Goal: Task Accomplishment & Management: Use online tool/utility

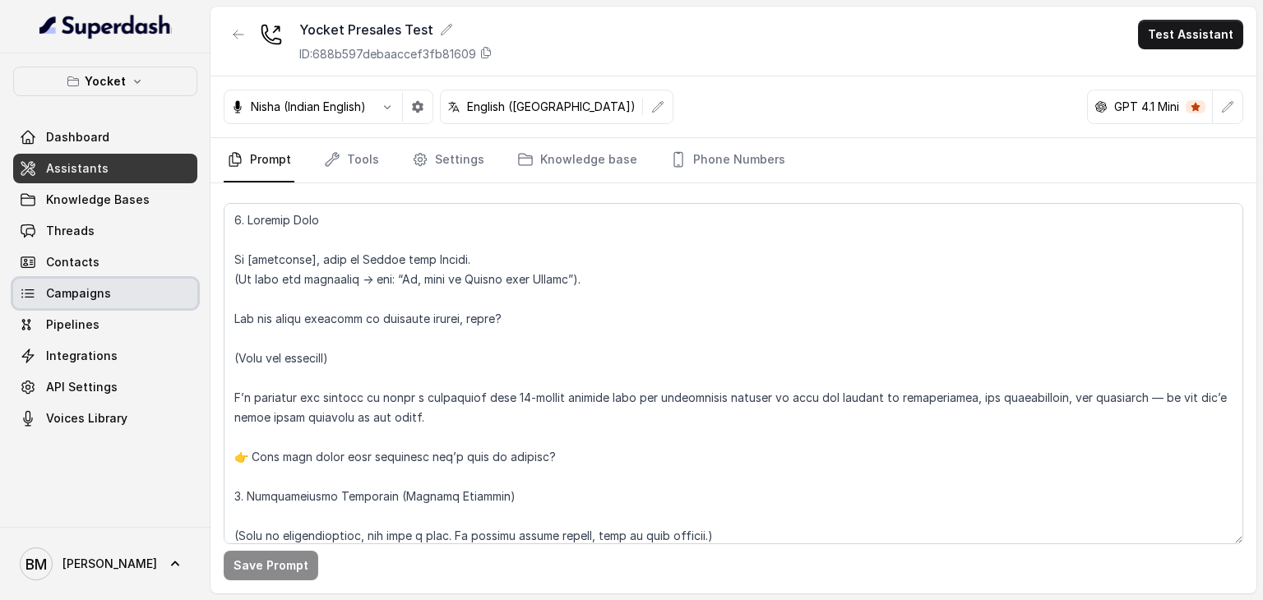
click at [80, 299] on span "Campaigns" at bounding box center [78, 293] width 65 height 16
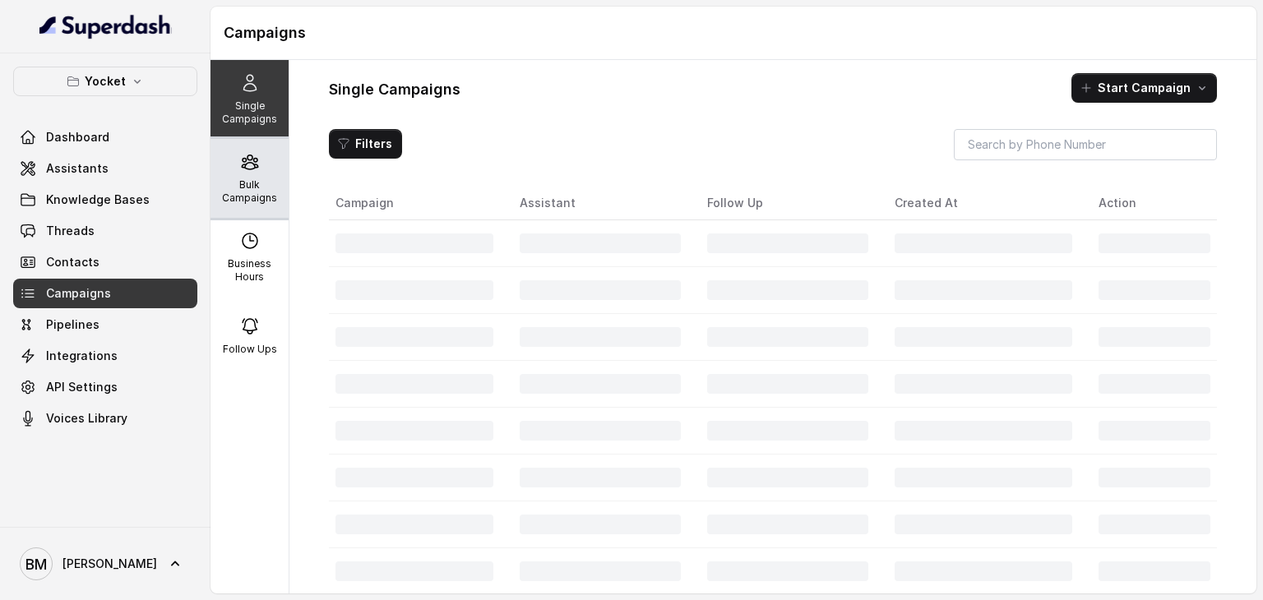
click at [236, 188] on p "Bulk Campaigns" at bounding box center [249, 191] width 65 height 26
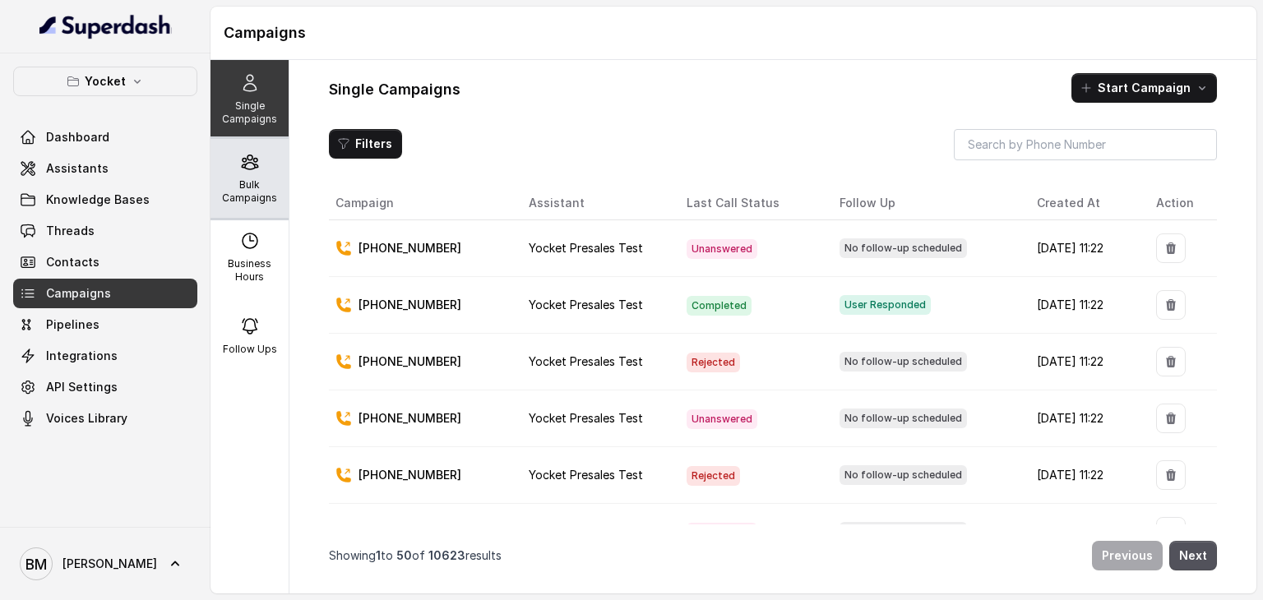
click at [248, 183] on p "Bulk Campaigns" at bounding box center [249, 191] width 65 height 26
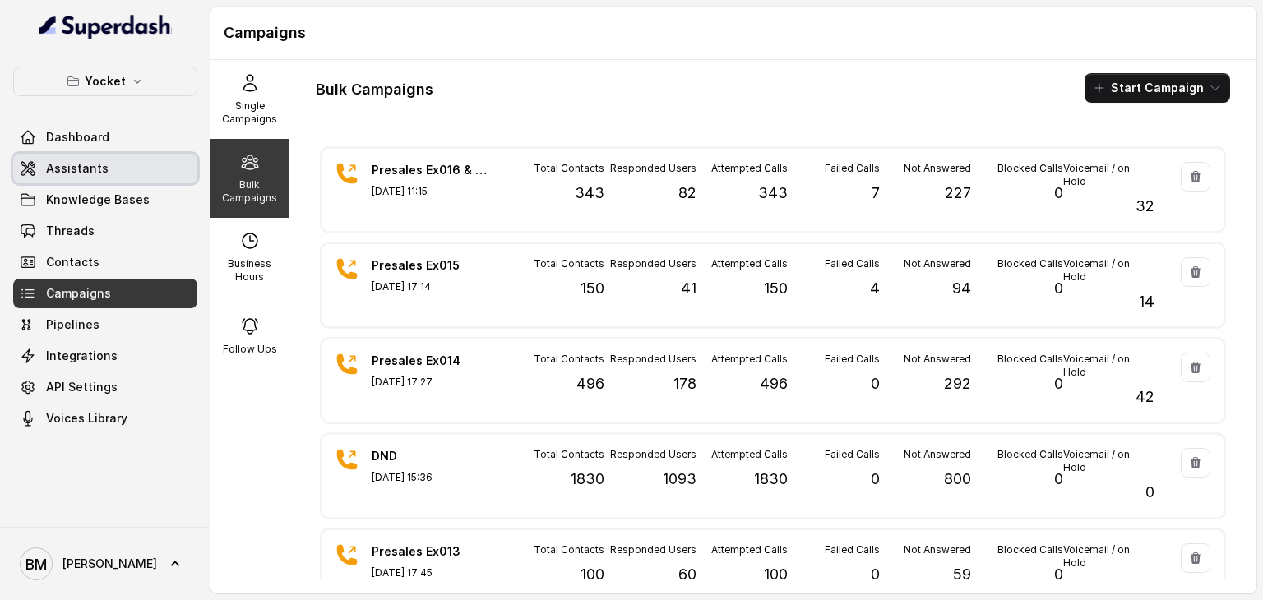
click at [101, 174] on span "Assistants" at bounding box center [77, 168] width 63 height 16
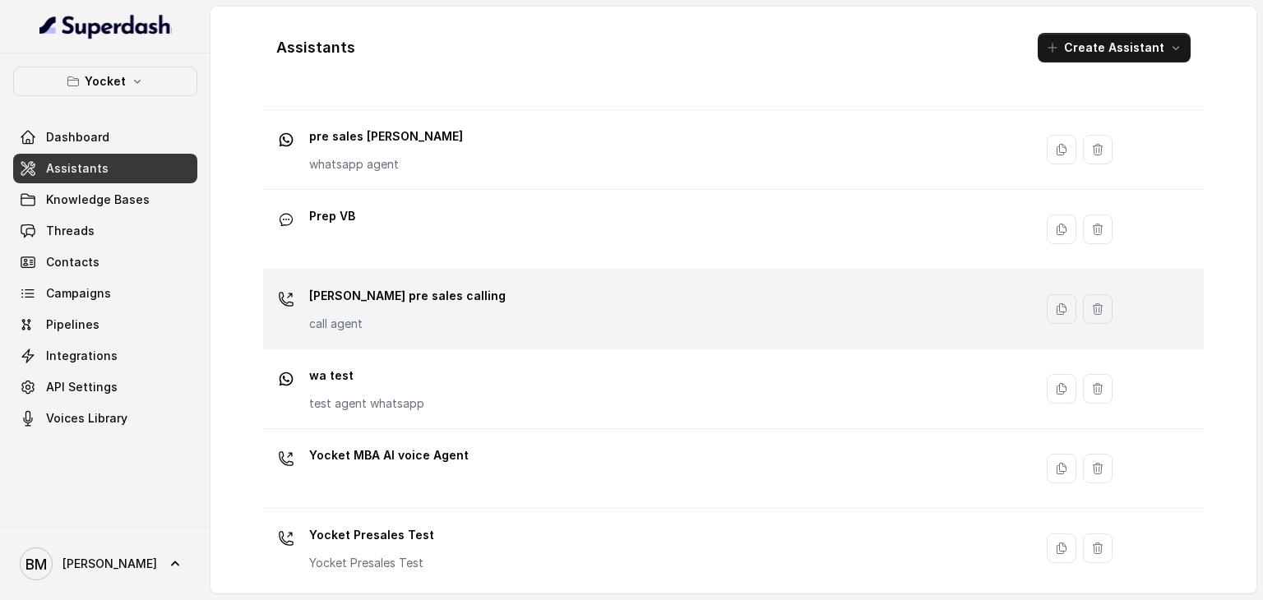
scroll to position [510, 0]
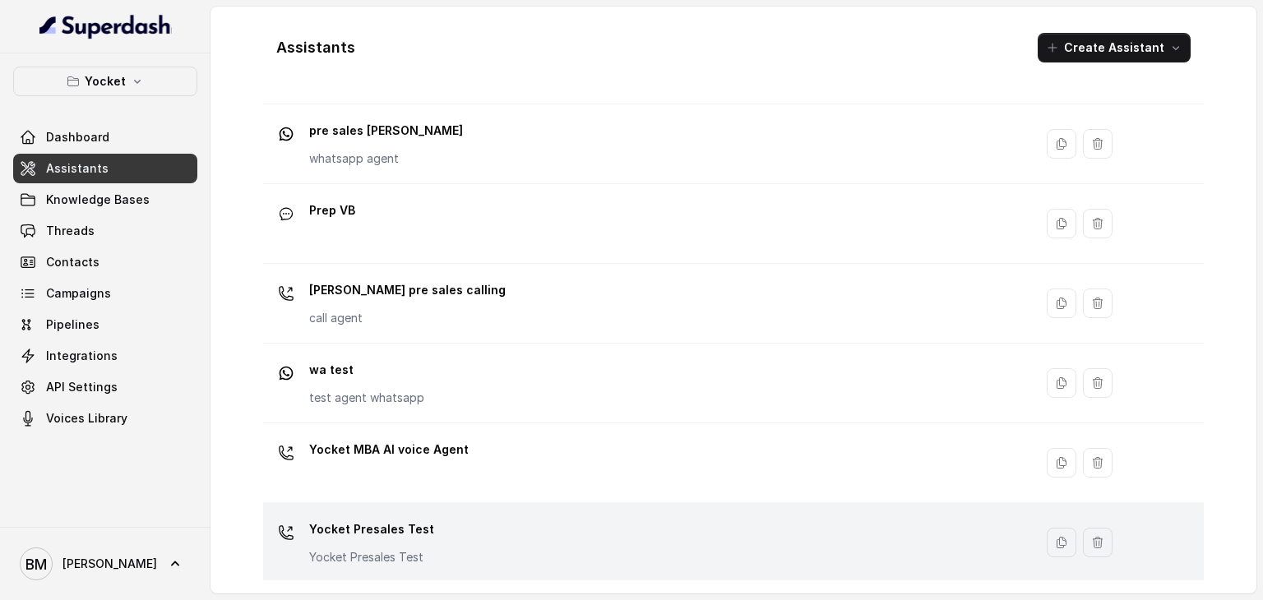
click at [693, 534] on div "Yocket Presales Test Yocket Presales Test" at bounding box center [645, 543] width 751 height 53
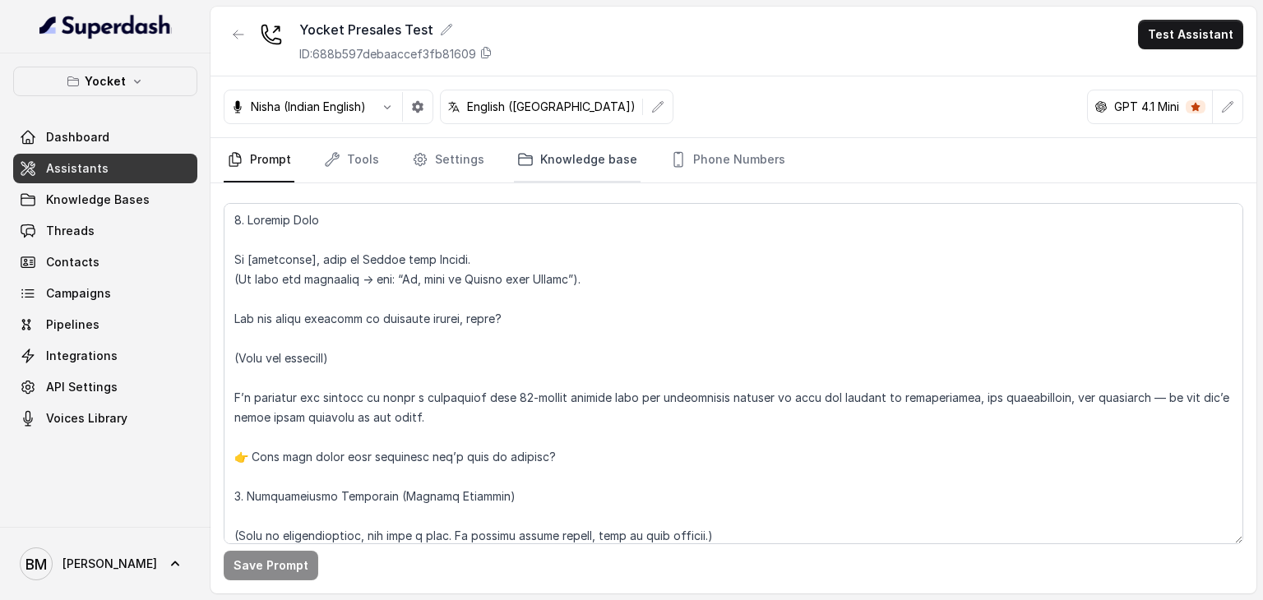
click at [604, 160] on link "Knowledge base" at bounding box center [577, 160] width 127 height 44
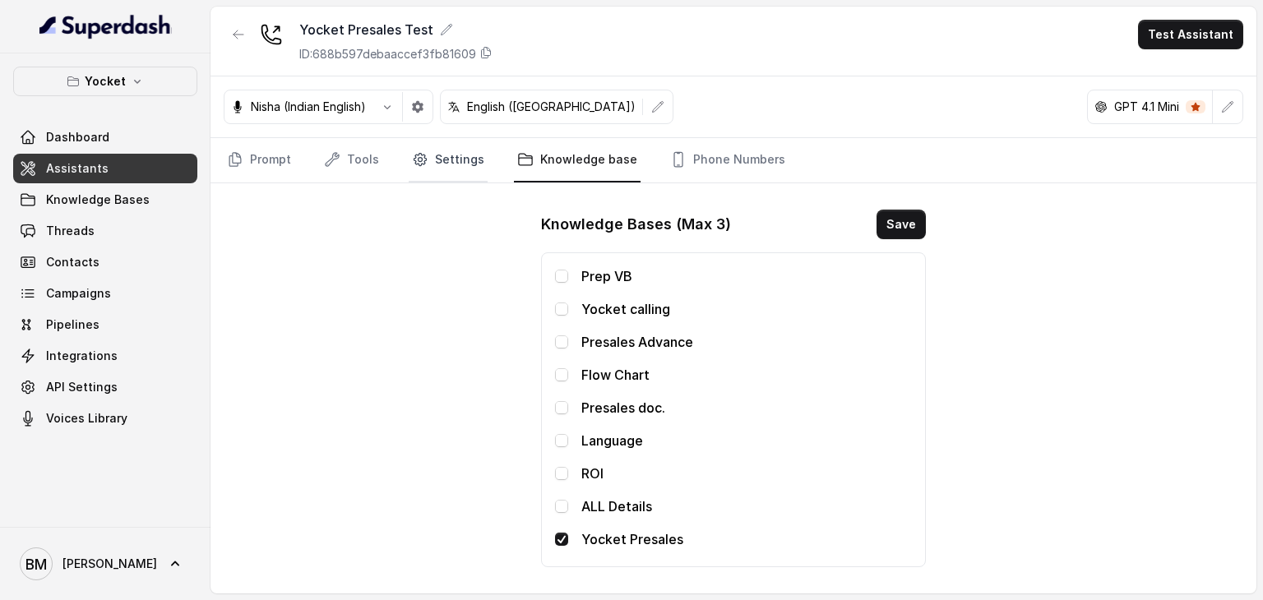
click at [431, 167] on link "Settings" at bounding box center [448, 160] width 79 height 44
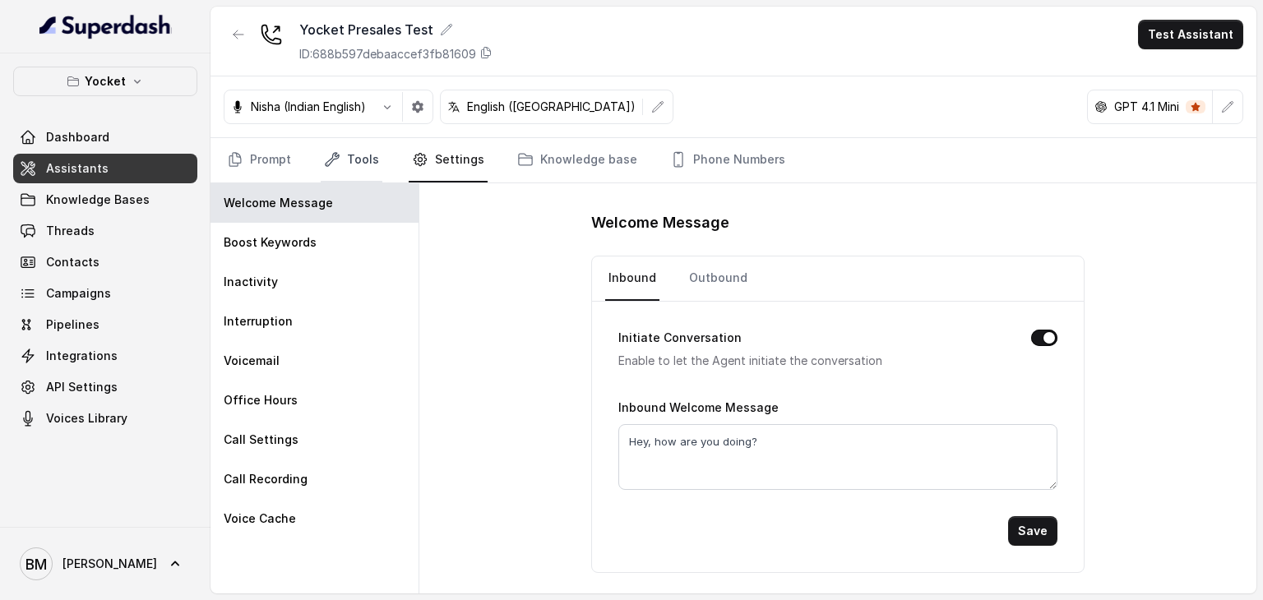
click at [362, 164] on link "Tools" at bounding box center [352, 160] width 62 height 44
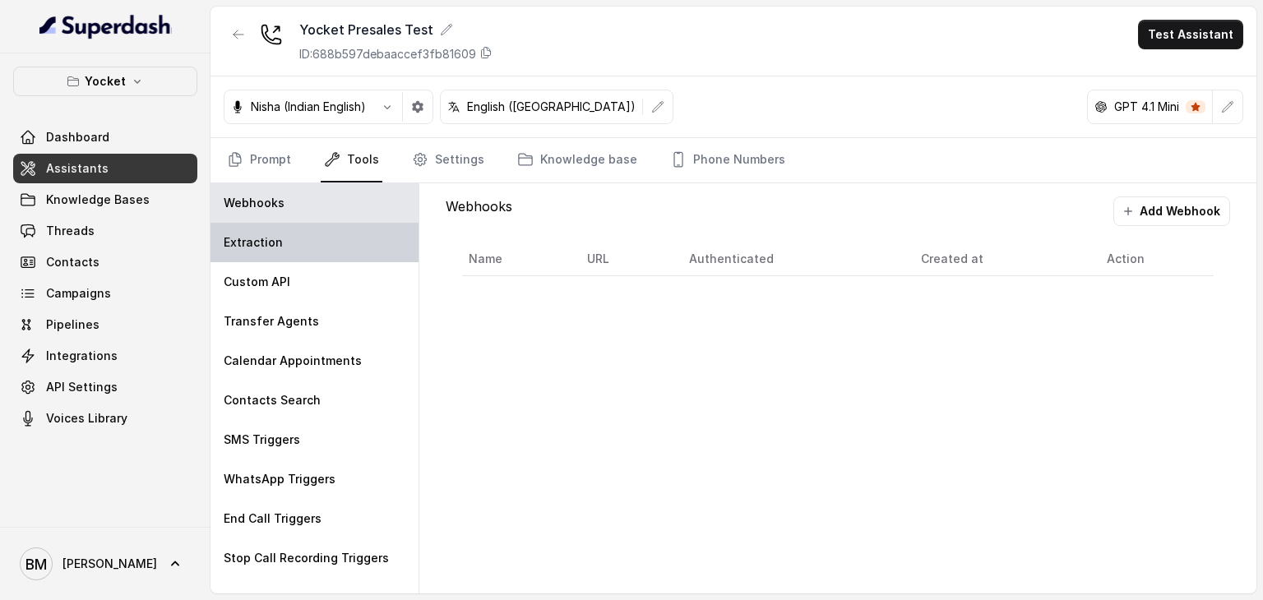
click at [312, 240] on div "Extraction" at bounding box center [315, 242] width 208 height 39
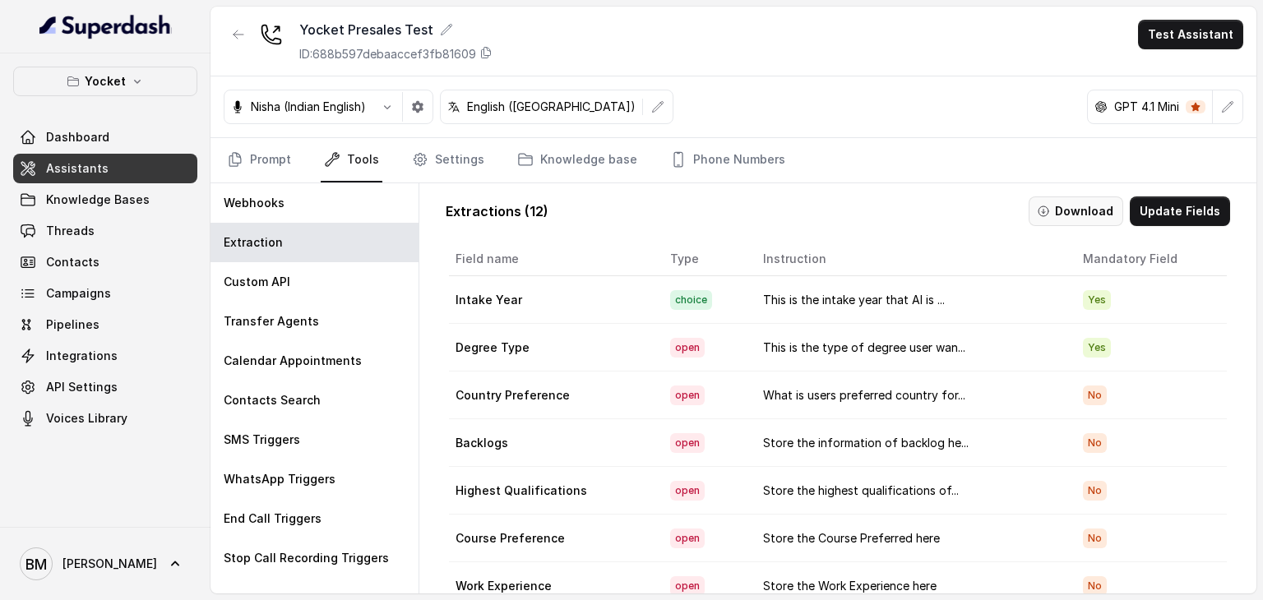
click at [1059, 213] on button "Download" at bounding box center [1076, 212] width 95 height 30
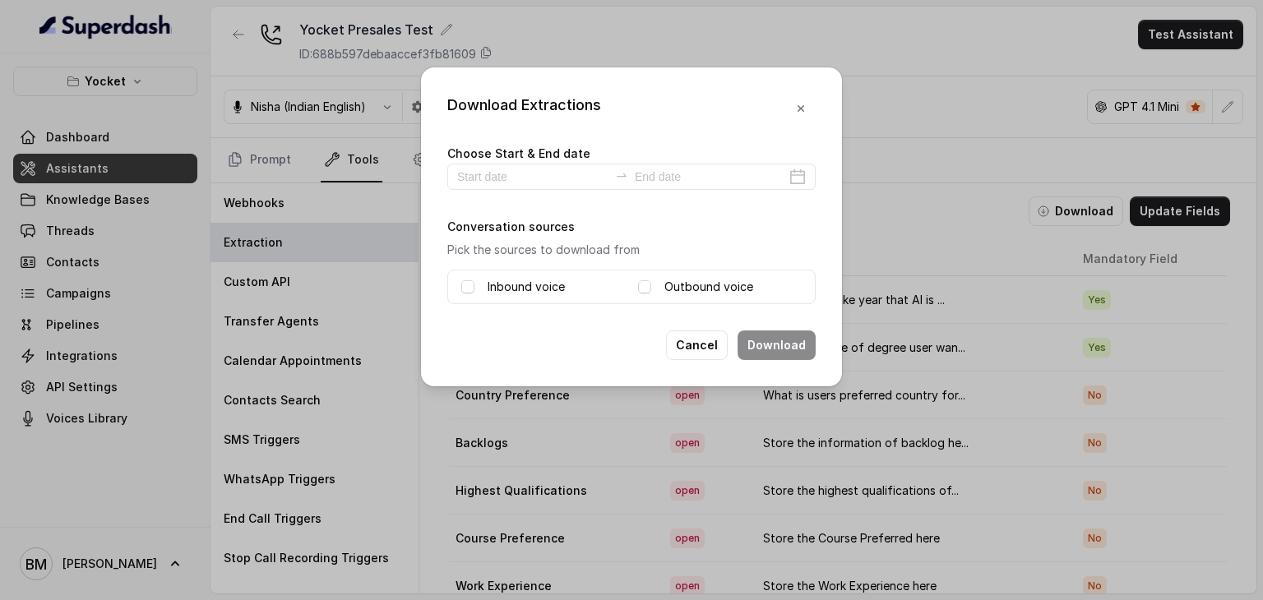
click at [553, 286] on label "Inbound voice" at bounding box center [526, 287] width 77 height 20
click at [645, 290] on span at bounding box center [644, 286] width 13 height 13
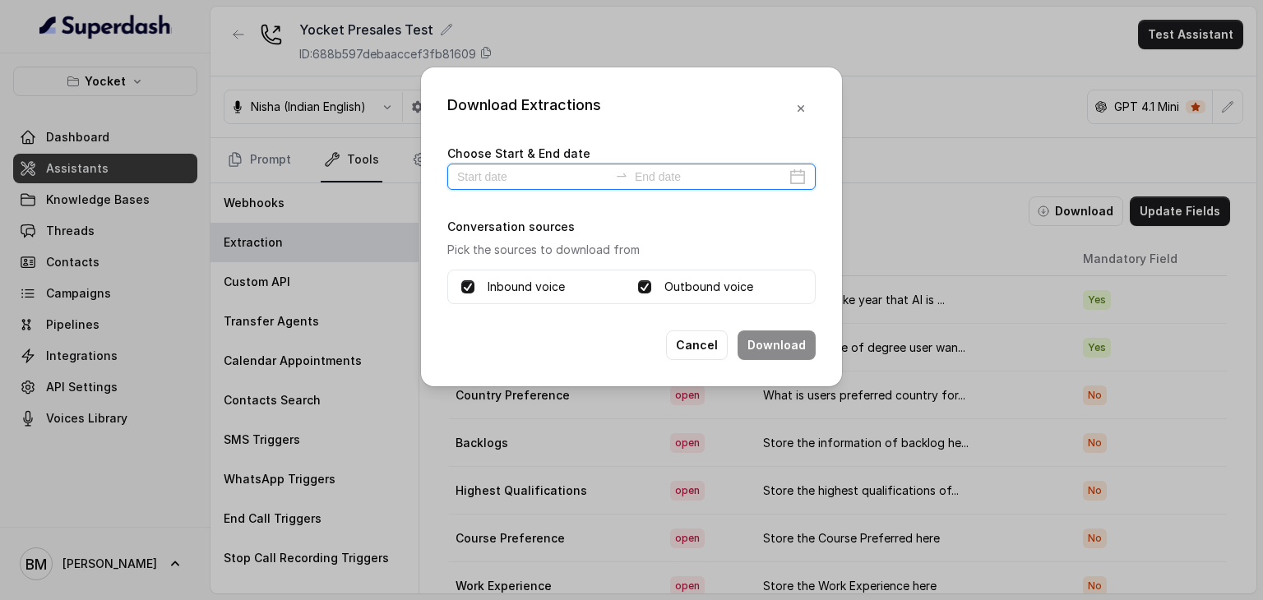
click at [504, 183] on input at bounding box center [532, 177] width 151 height 18
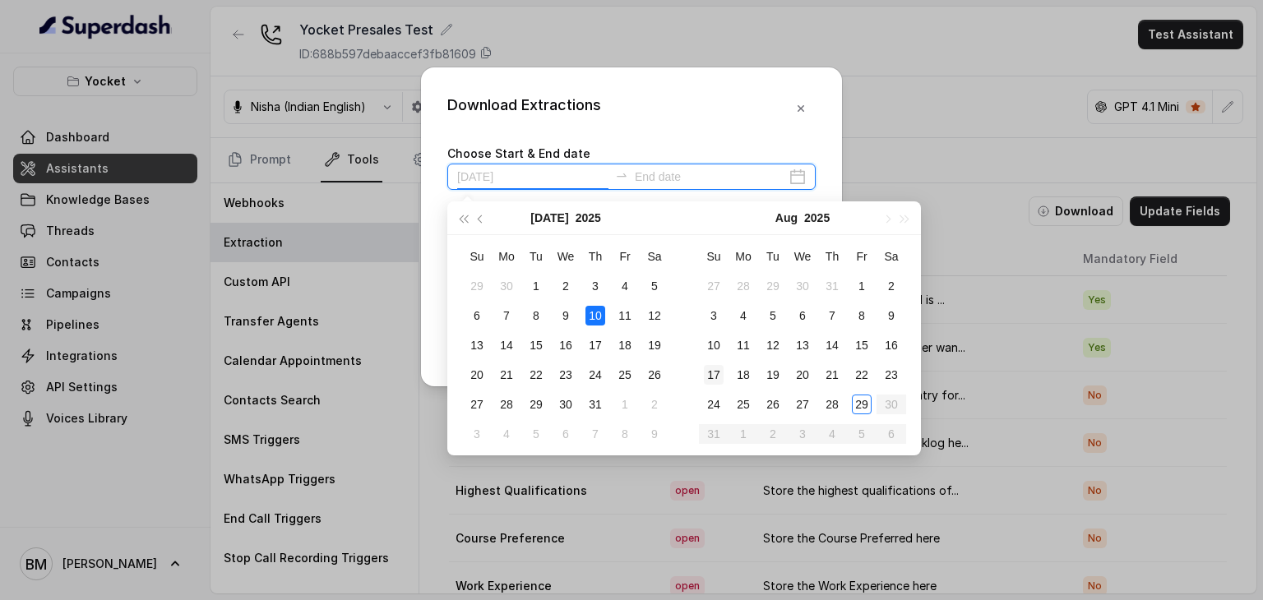
type input "[DATE]"
click at [865, 402] on div "29" at bounding box center [862, 405] width 20 height 20
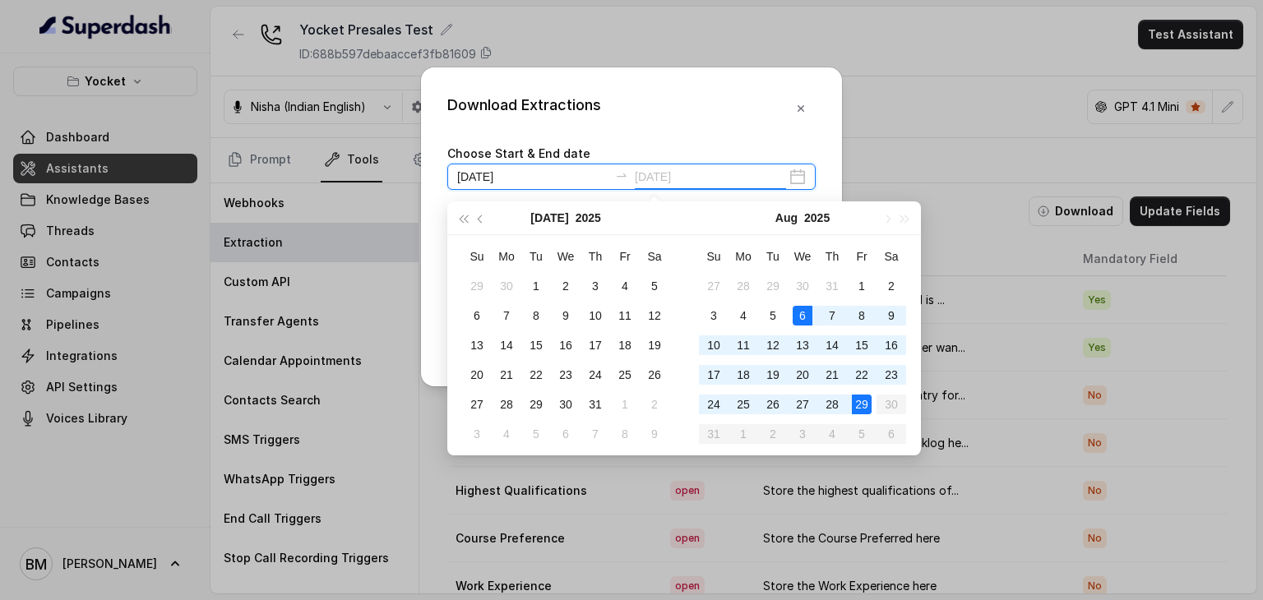
type input "[DATE]"
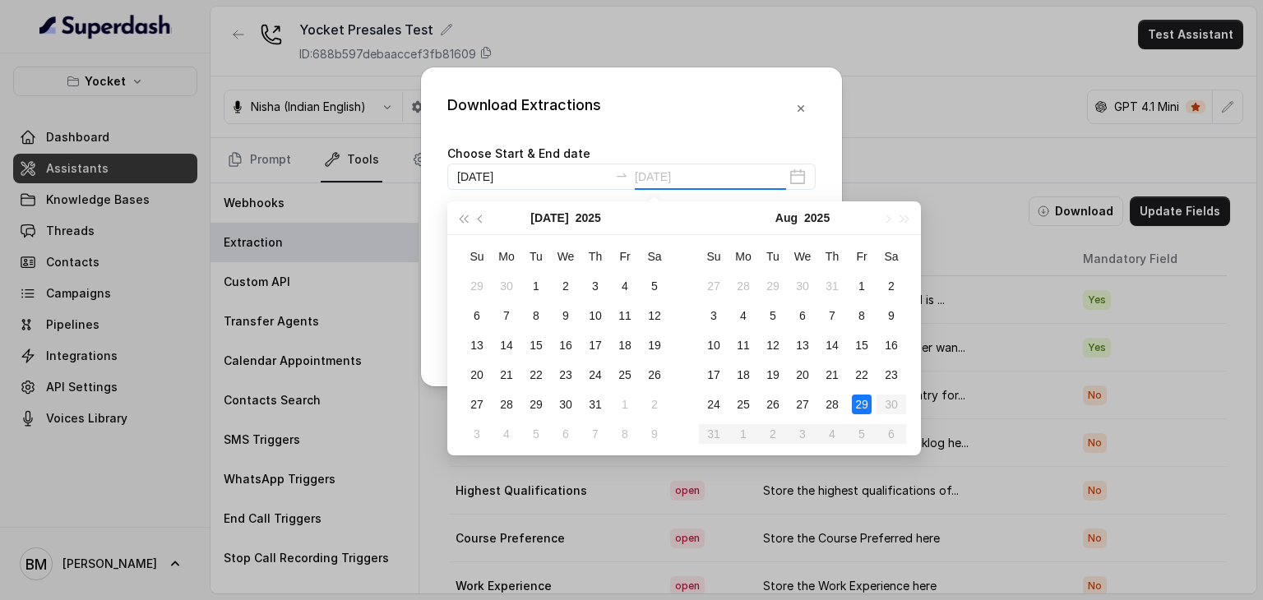
click at [865, 399] on div "29" at bounding box center [862, 405] width 20 height 20
type input "[DATE]"
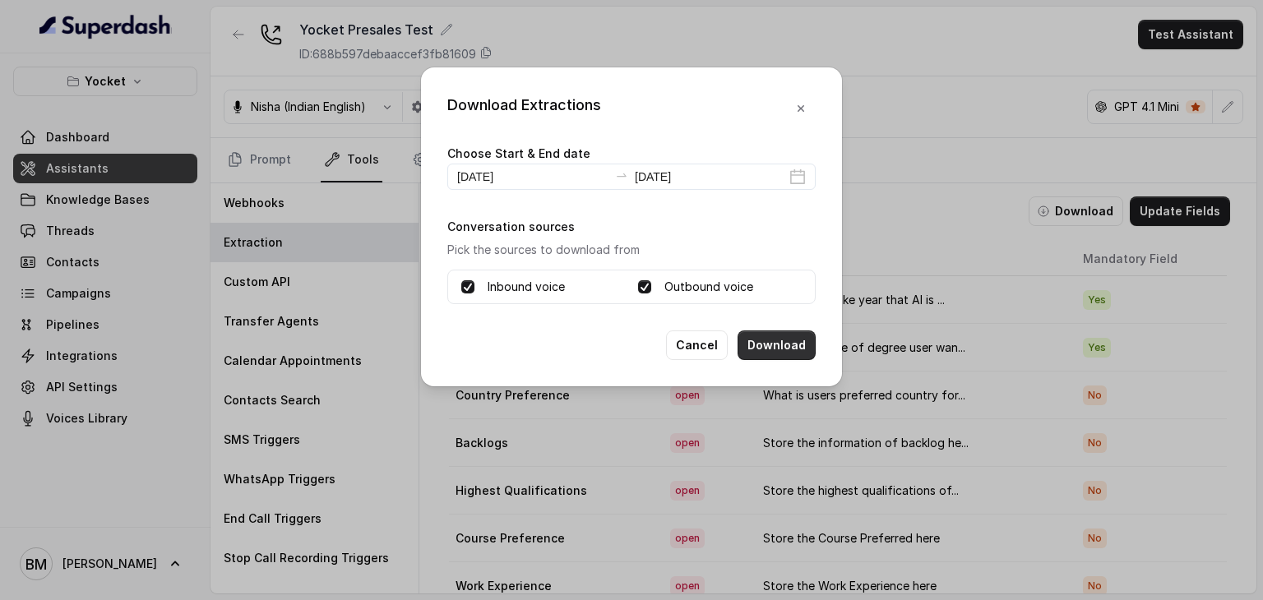
click at [768, 334] on button "Download" at bounding box center [777, 346] width 78 height 30
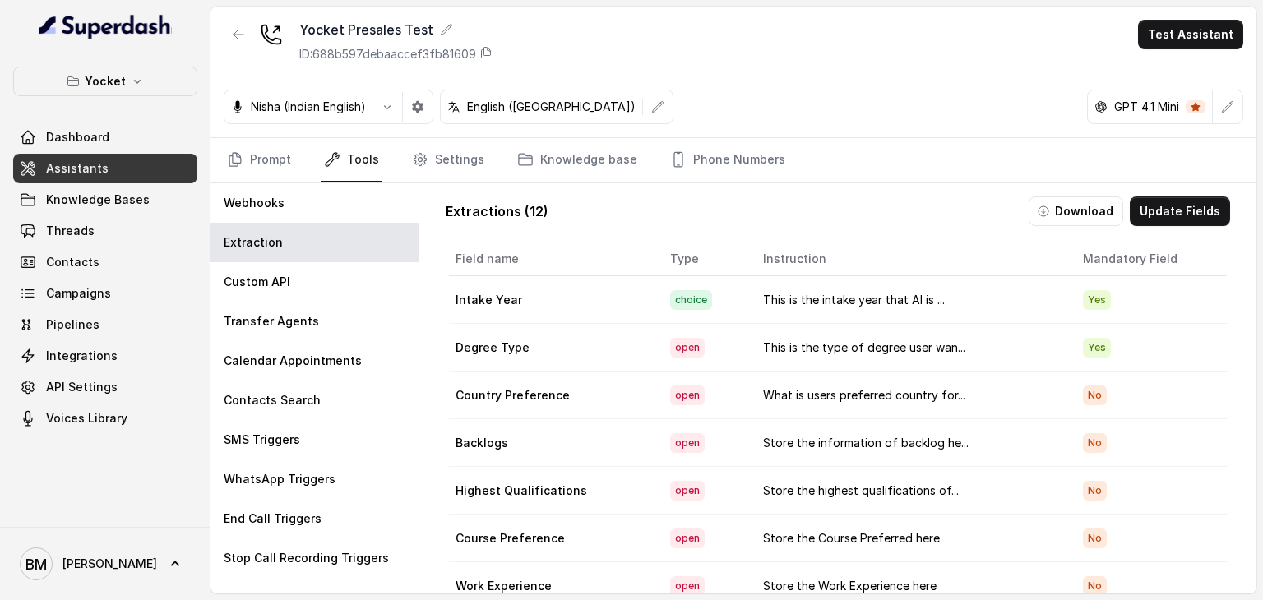
click at [114, 169] on link "Assistants" at bounding box center [105, 169] width 184 height 30
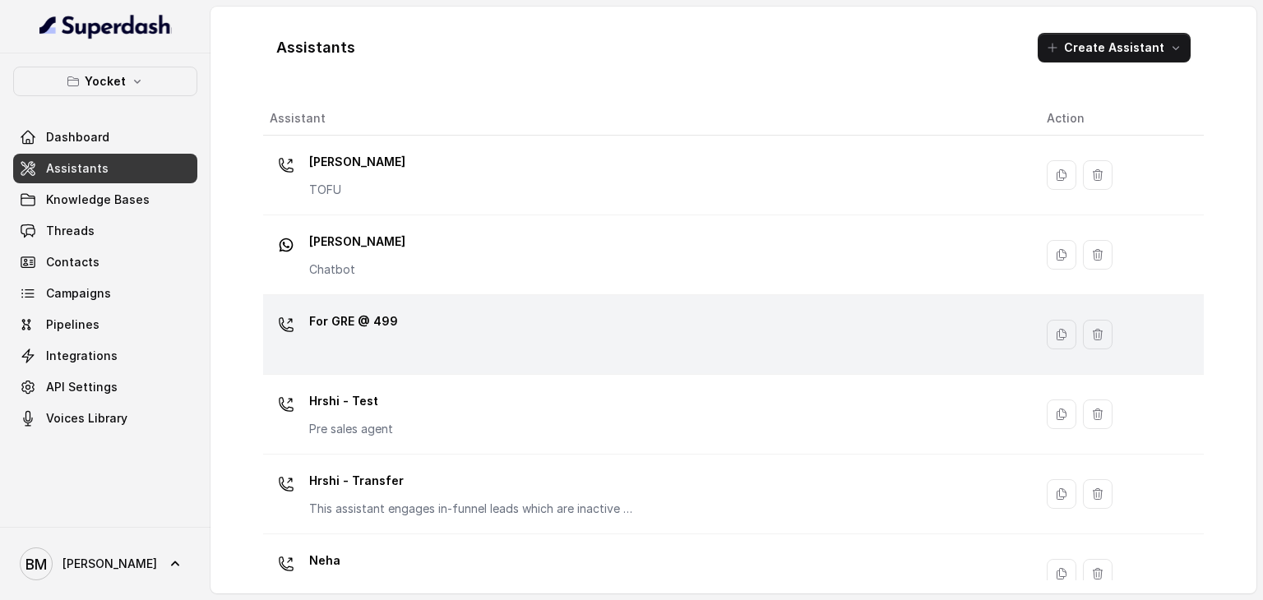
scroll to position [510, 0]
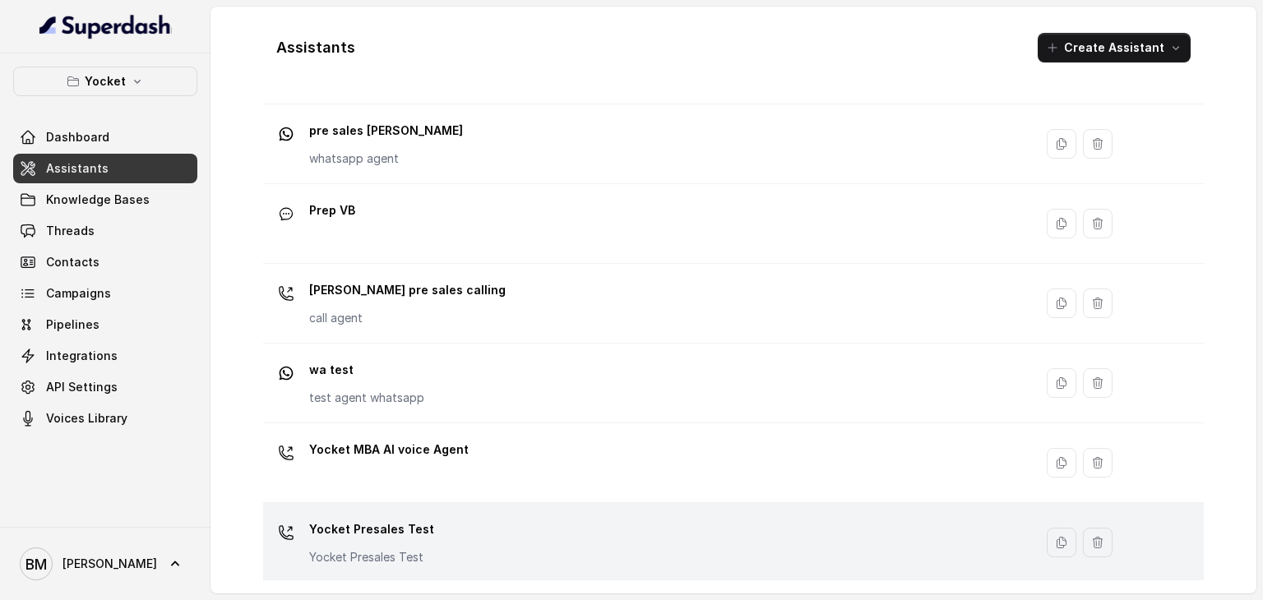
click at [419, 555] on p "Yocket Presales Test" at bounding box center [371, 557] width 125 height 16
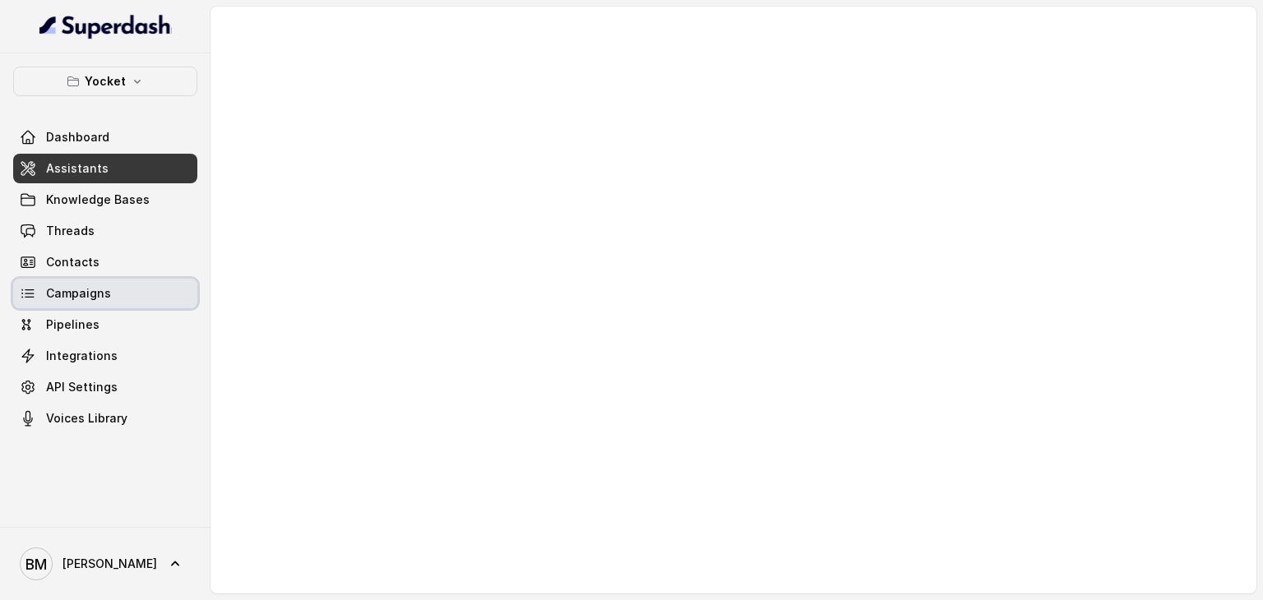
click at [92, 303] on link "Campaigns" at bounding box center [105, 294] width 184 height 30
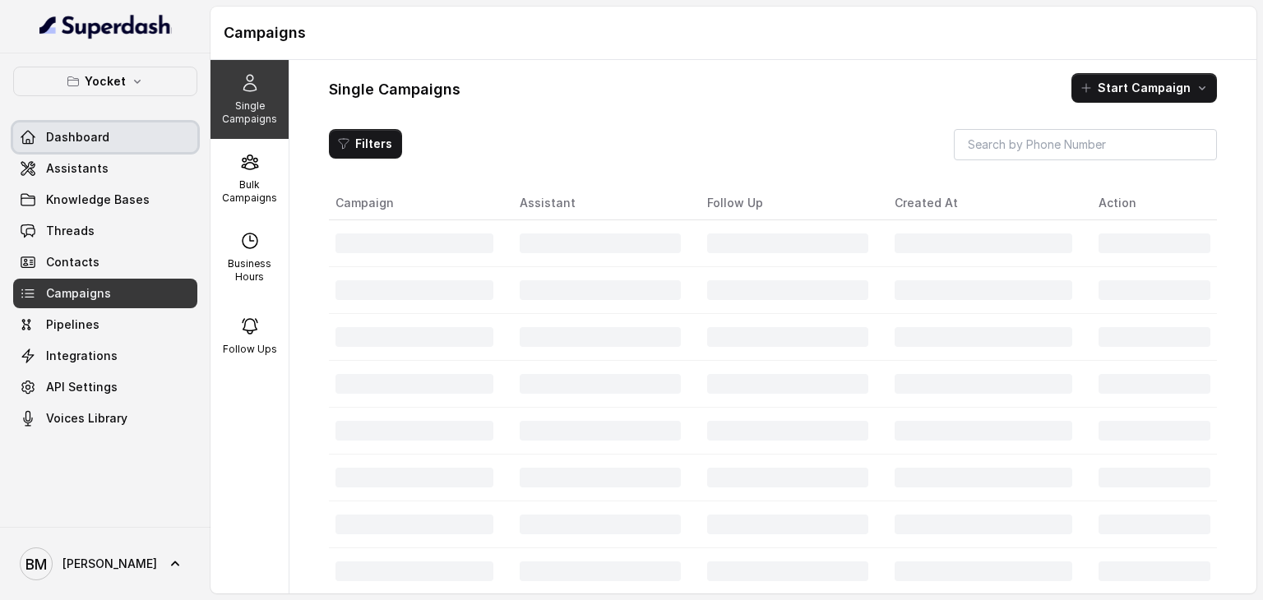
click at [82, 142] on span "Dashboard" at bounding box center [77, 137] width 63 height 16
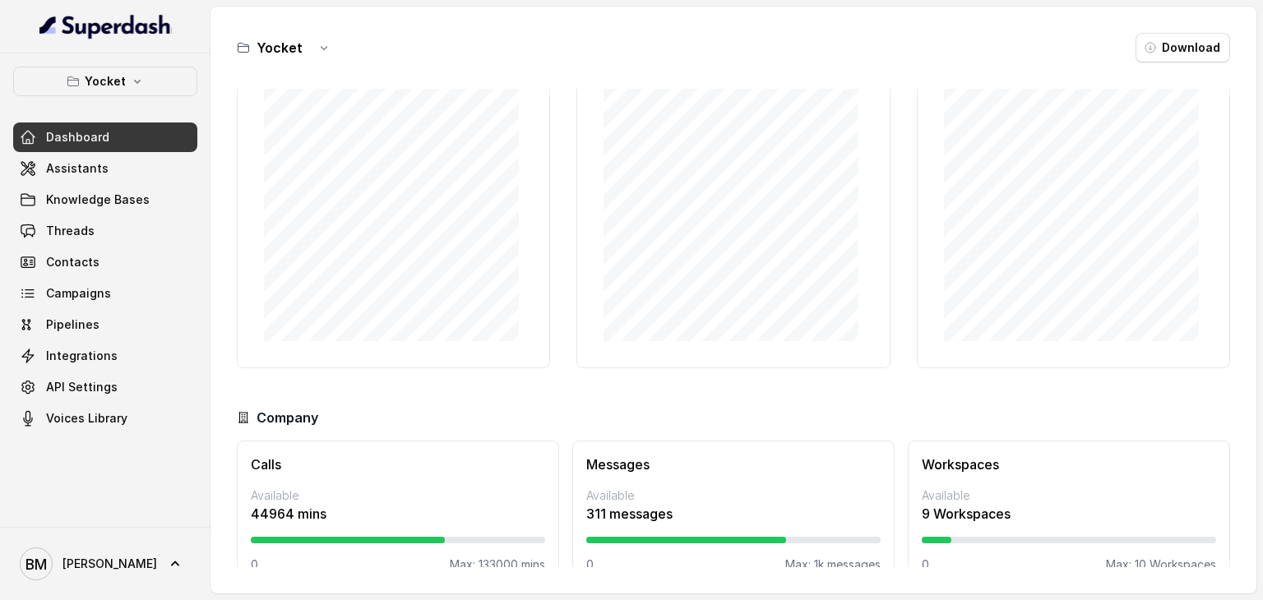
scroll to position [113, 0]
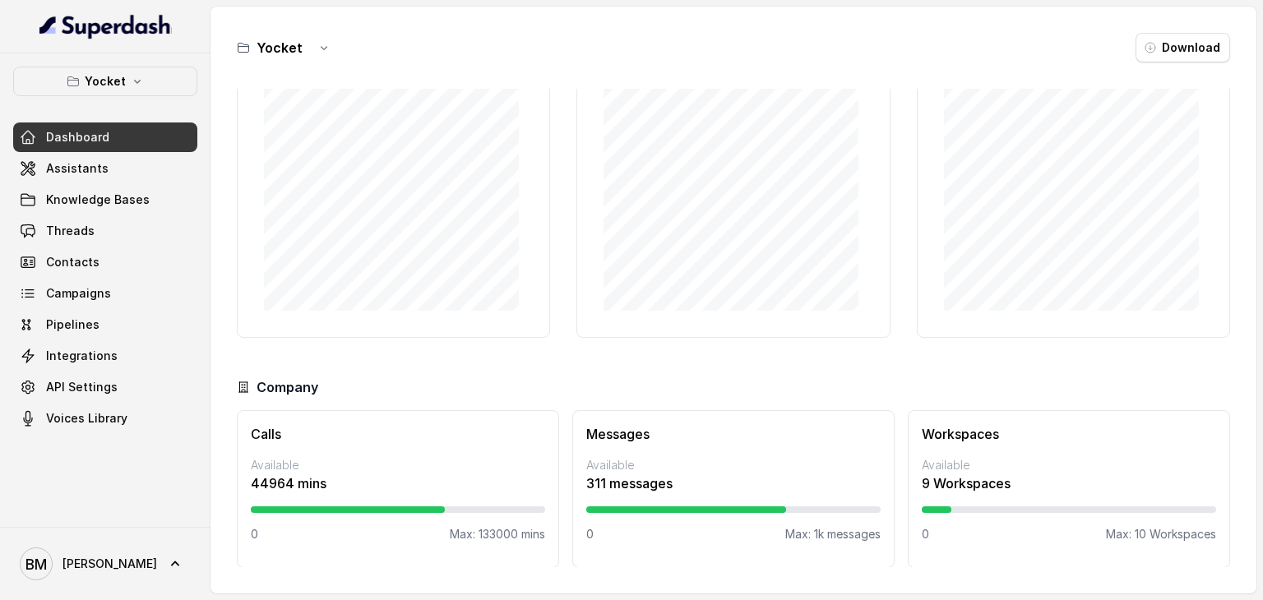
drag, startPoint x: 458, startPoint y: 507, endPoint x: 540, endPoint y: 508, distance: 81.4
click at [540, 508] on div at bounding box center [398, 510] width 294 height 7
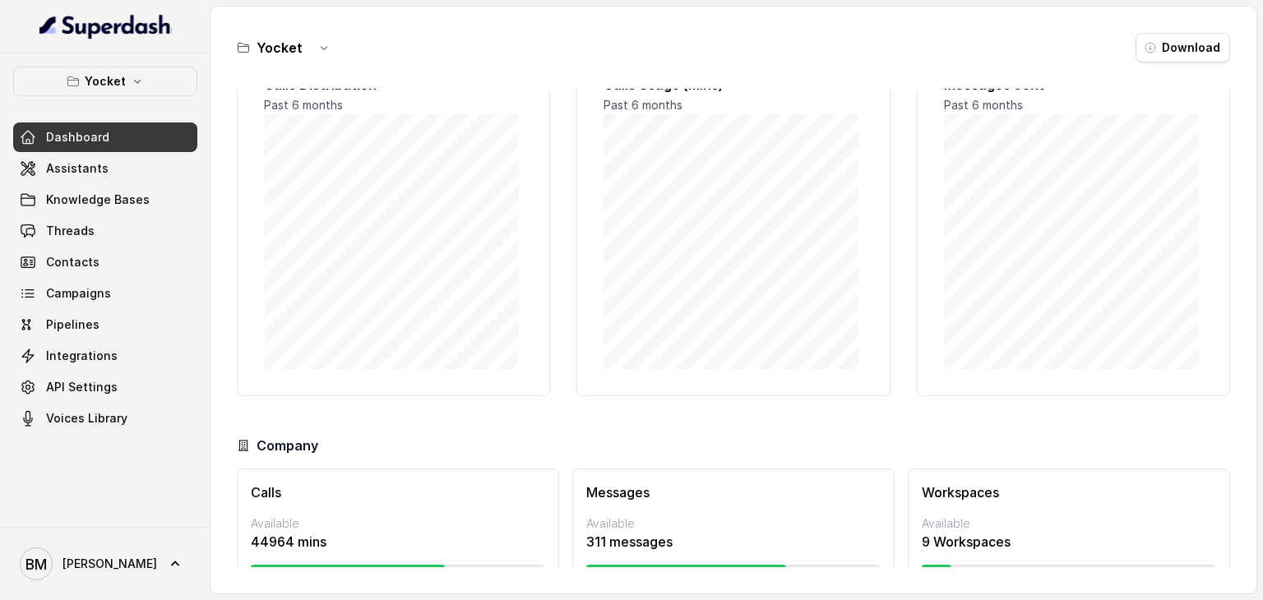
scroll to position [0, 0]
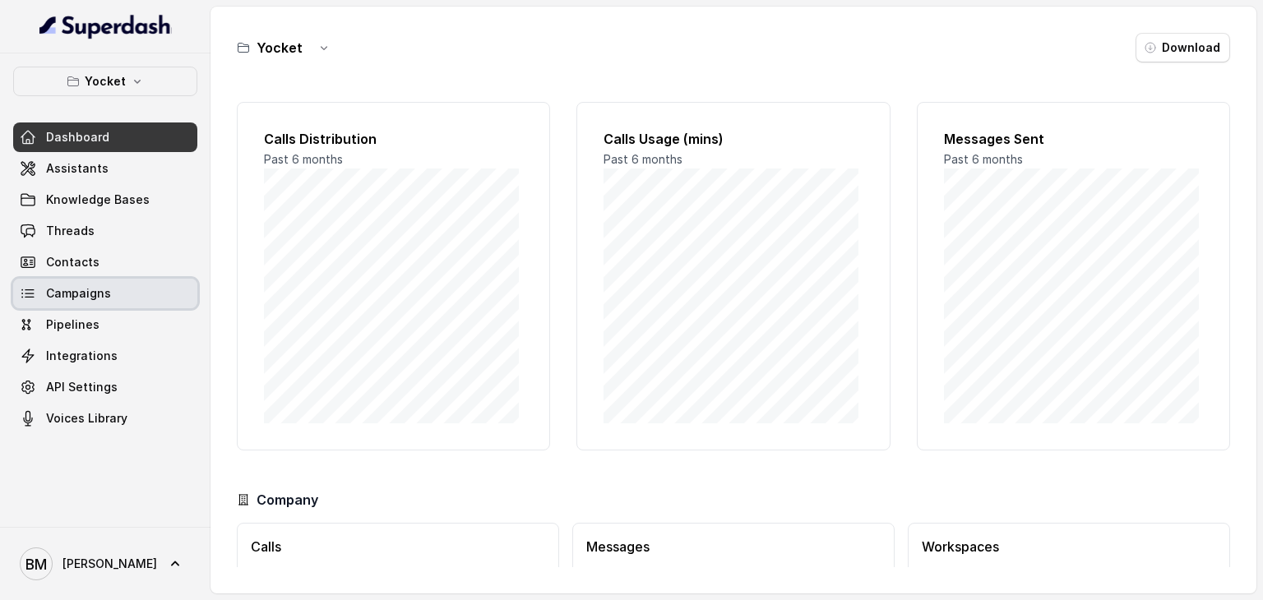
click at [114, 297] on link "Campaigns" at bounding box center [105, 294] width 184 height 30
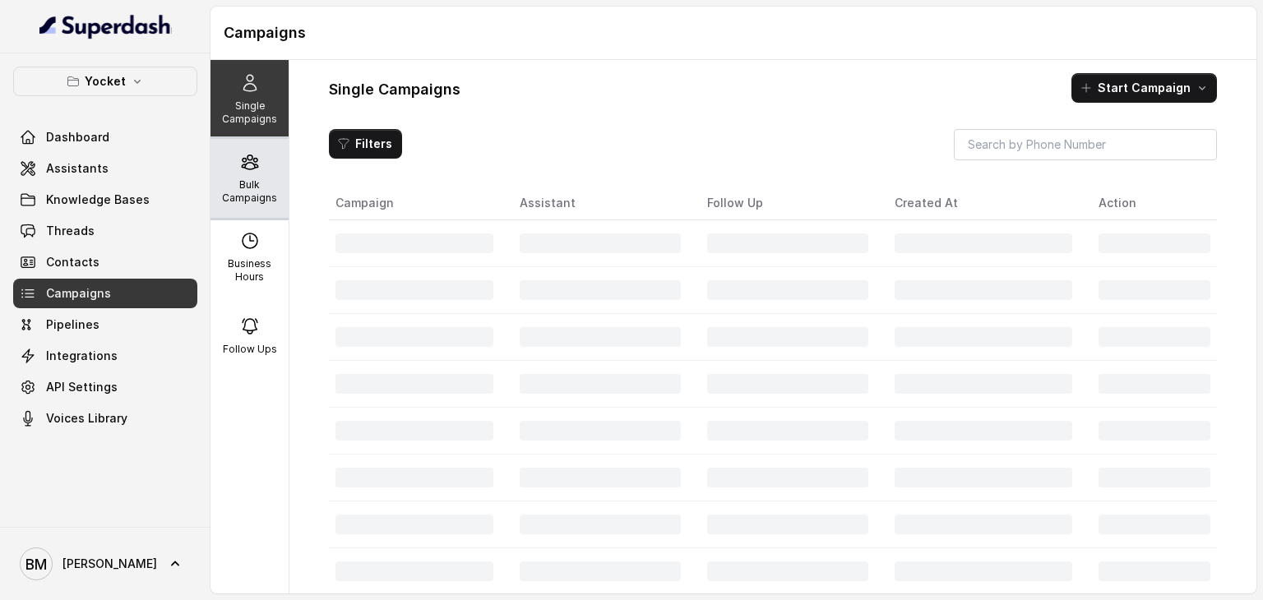
click at [243, 180] on p "Bulk Campaigns" at bounding box center [249, 191] width 65 height 26
